Goal: Transaction & Acquisition: Subscribe to service/newsletter

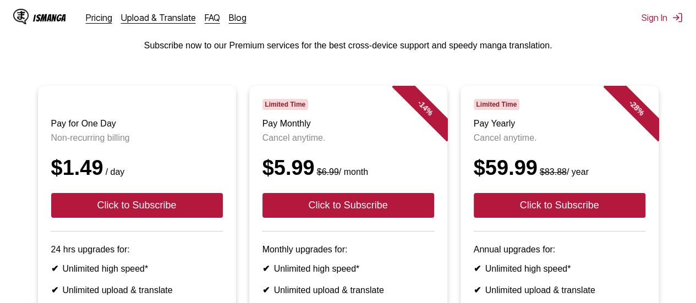
scroll to position [62, 0]
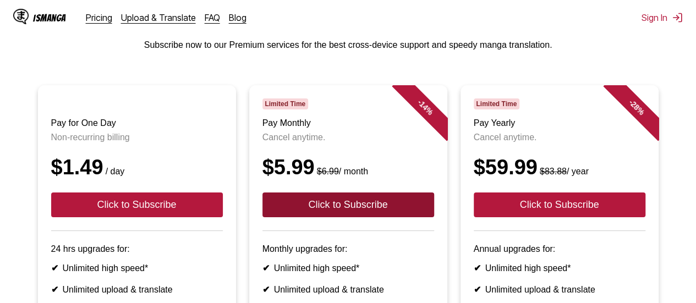
click at [388, 214] on button "Click to Subscribe" at bounding box center [348, 205] width 172 height 25
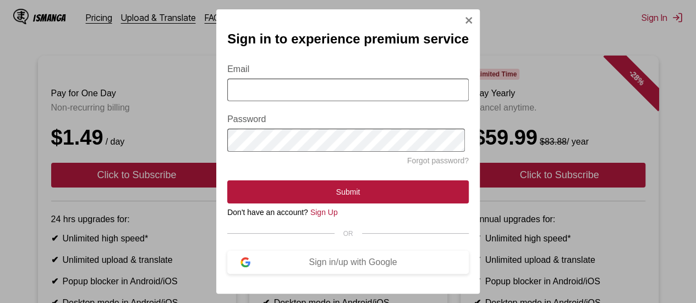
scroll to position [0, 0]
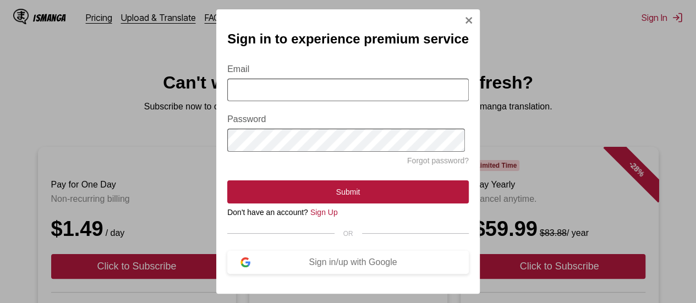
click at [460, 17] on div "Sign in to experience premium service Email Password Forgot password? Submit Do…" at bounding box center [348, 151] width 264 height 284
click at [470, 16] on img "Sign In Modal" at bounding box center [468, 20] width 9 height 9
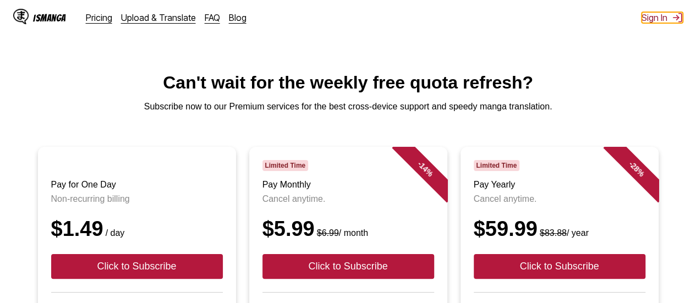
click at [664, 15] on button "Sign In" at bounding box center [662, 17] width 41 height 11
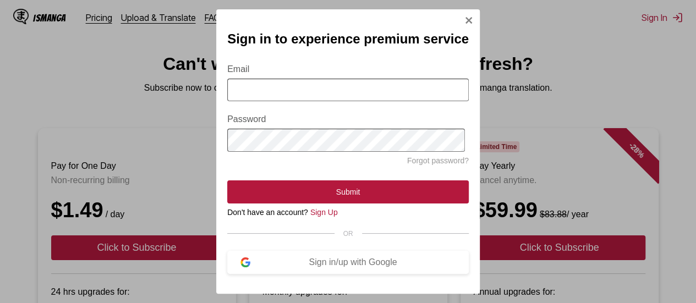
scroll to position [23, 0]
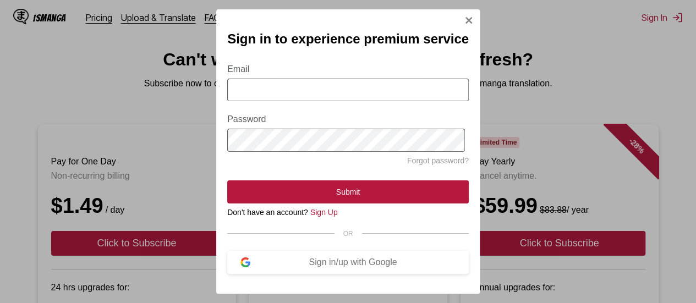
click at [413, 94] on input "Email" at bounding box center [348, 90] width 242 height 23
type input "**********"
click at [250, 177] on form "**********" at bounding box center [348, 127] width 242 height 152
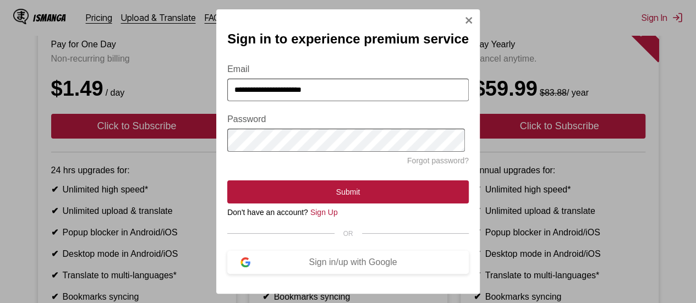
scroll to position [141, 0]
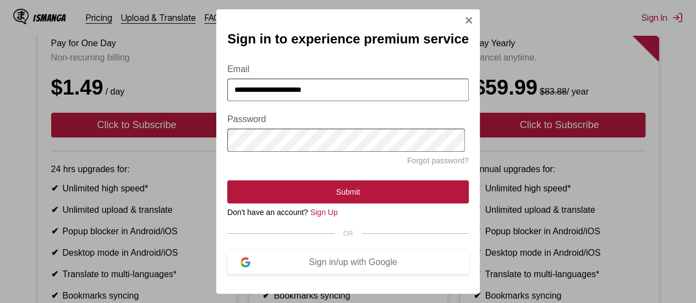
click at [464, 16] on img "Sign In Modal" at bounding box center [468, 20] width 9 height 9
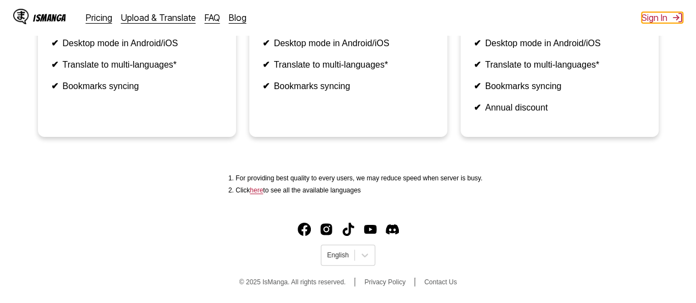
scroll to position [376, 0]
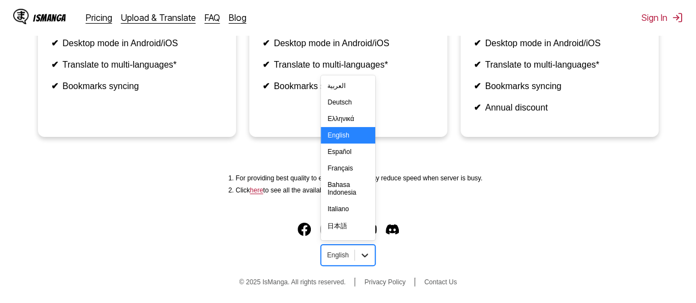
click at [368, 261] on icon at bounding box center [364, 255] width 11 height 11
click at [419, 215] on footer "19 results available. Use Up and Down to choose options, press Enter to select …" at bounding box center [348, 257] width 696 height 94
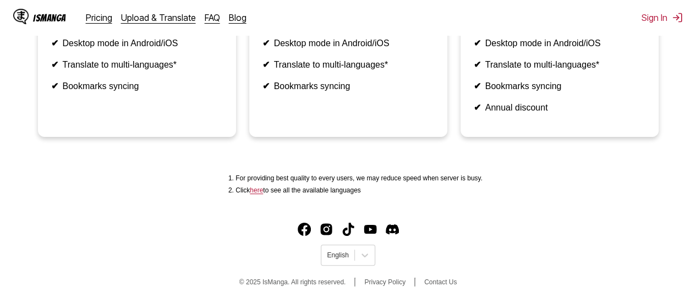
scroll to position [0, 0]
